Goal: Navigation & Orientation: Find specific page/section

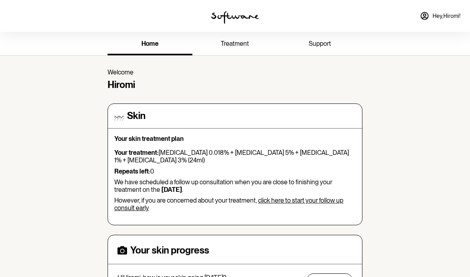
click at [243, 40] on span "treatment" at bounding box center [235, 44] width 28 height 8
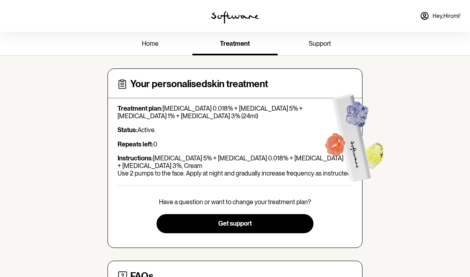
click at [325, 47] on span "support" at bounding box center [320, 44] width 22 height 8
